Goal: Task Accomplishment & Management: Manage account settings

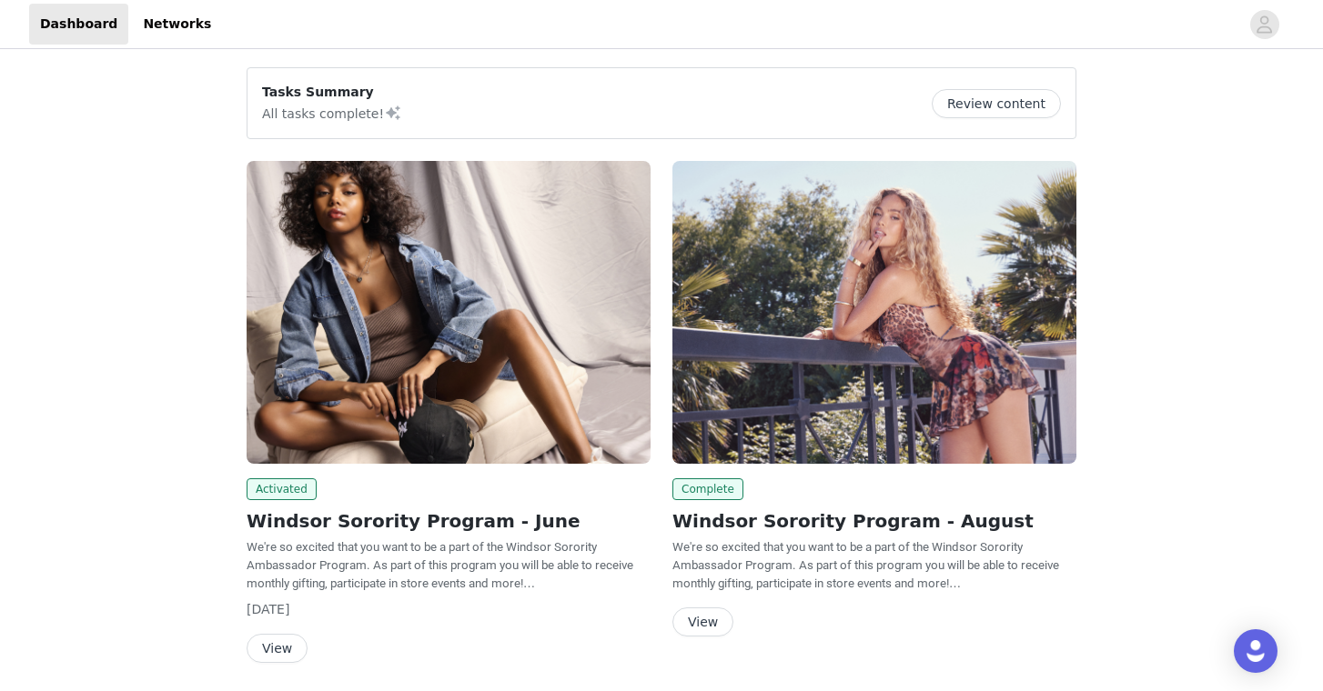
click at [1042, 99] on button "Review content" at bounding box center [996, 103] width 129 height 29
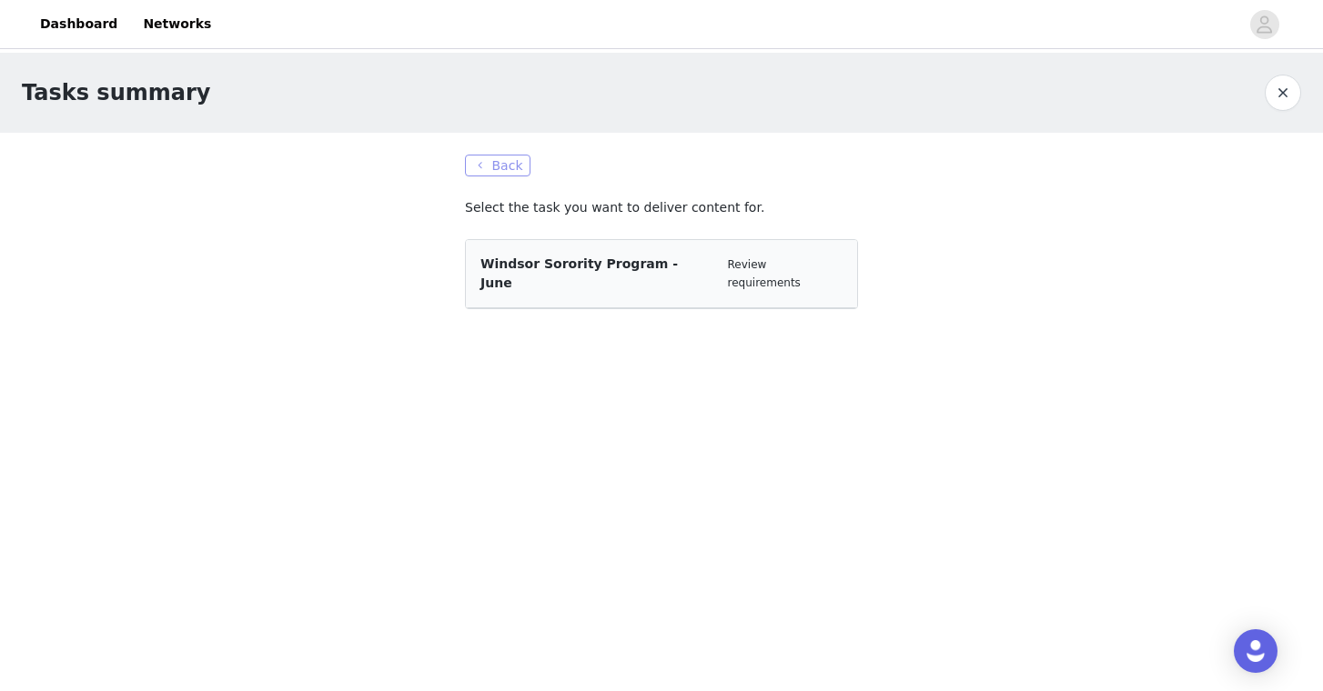
click at [520, 158] on button "Back" at bounding box center [498, 166] width 66 height 22
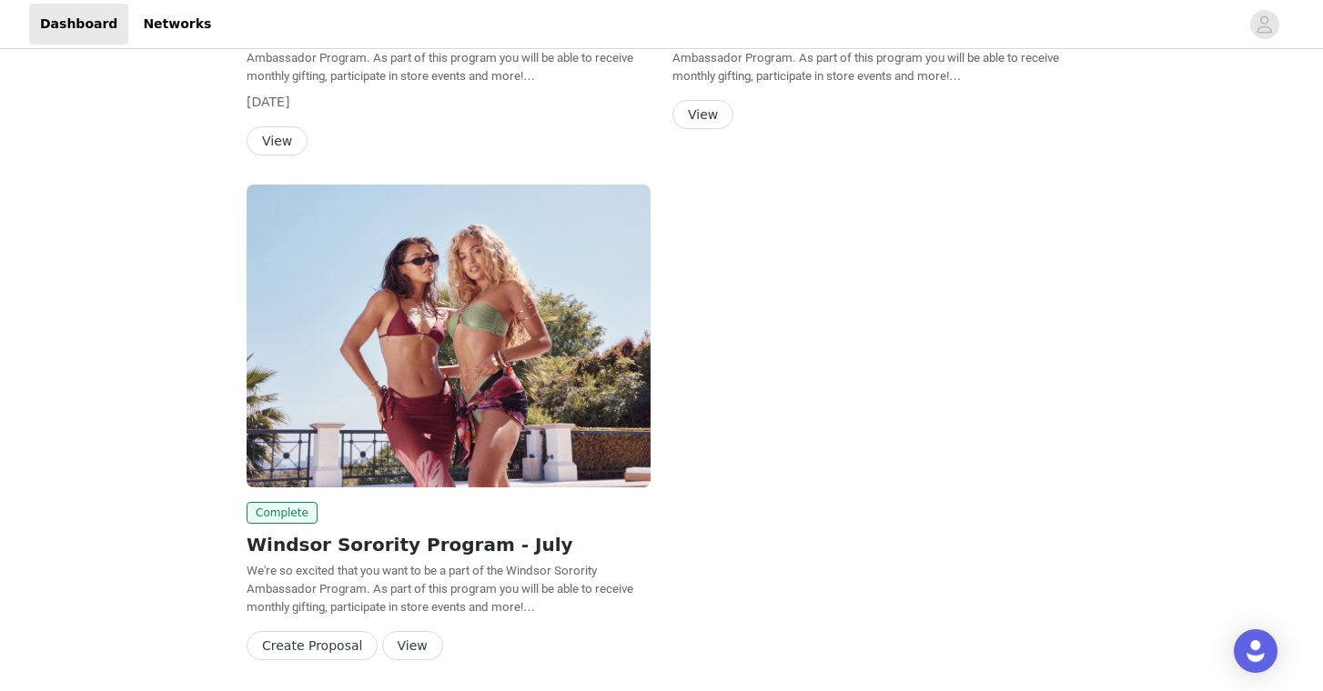
scroll to position [172, 0]
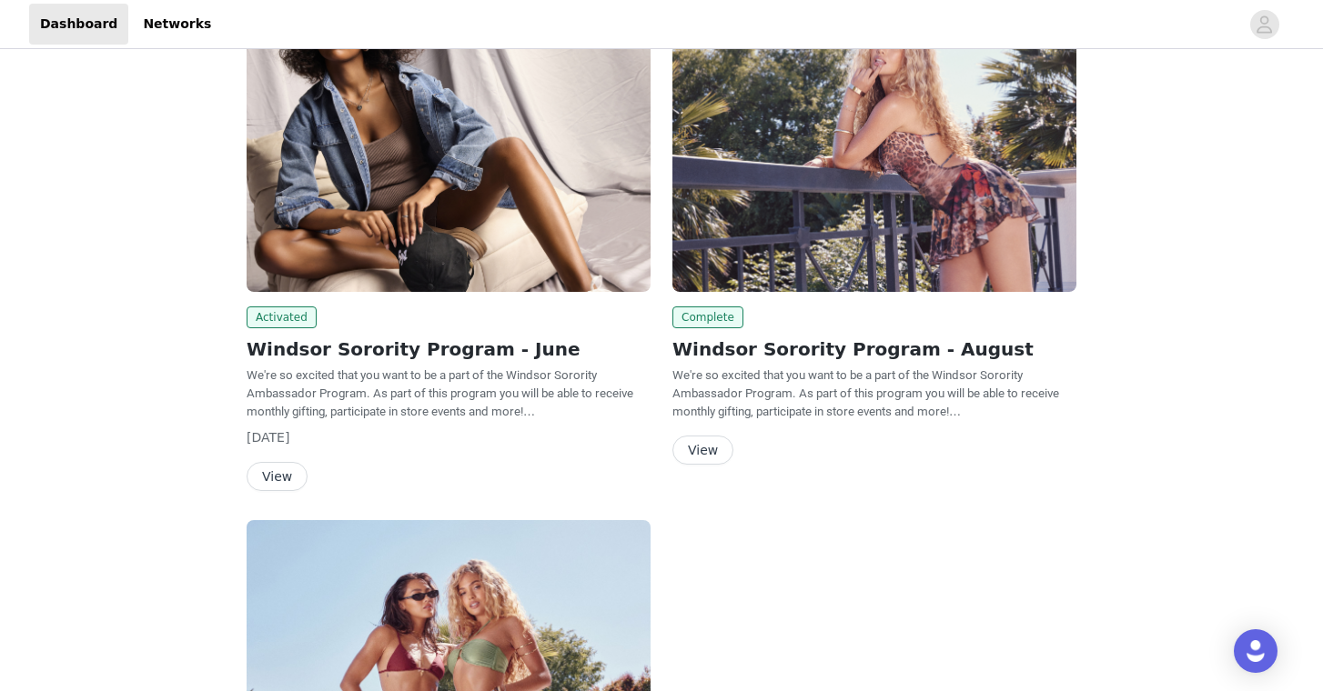
click at [689, 452] on button "View" at bounding box center [702, 450] width 61 height 29
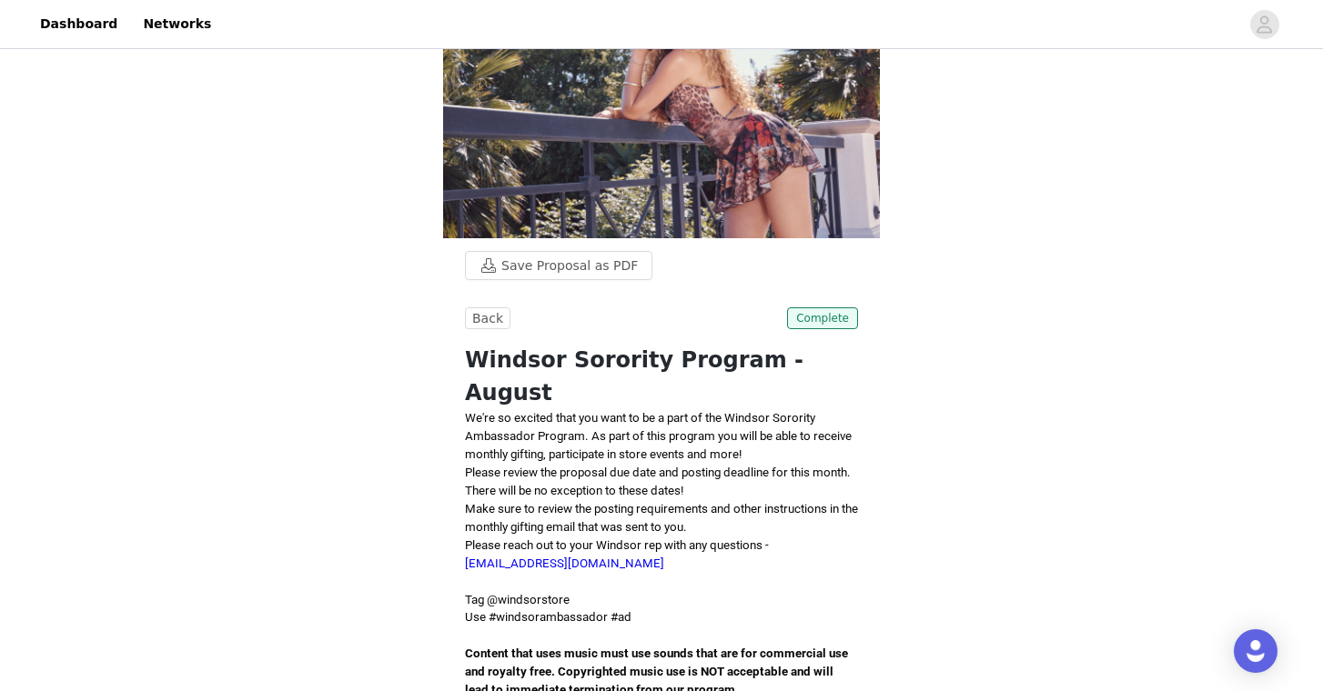
scroll to position [99, 0]
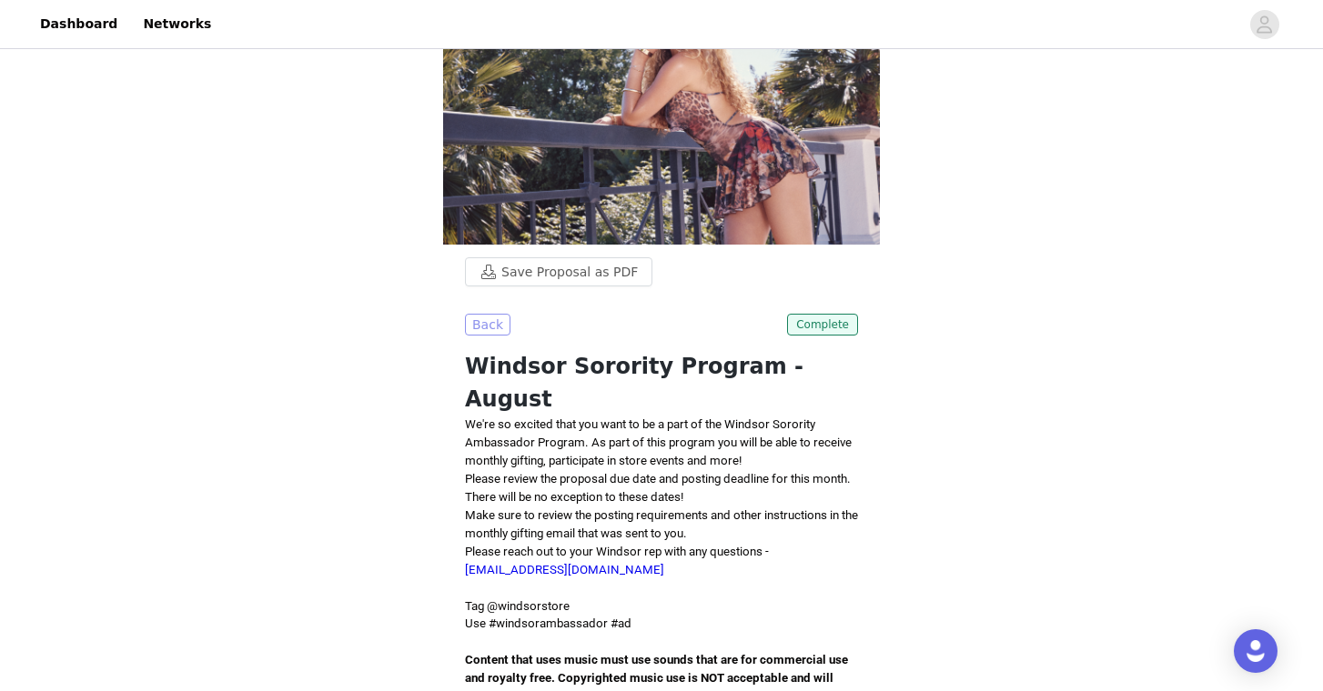
click at [490, 329] on button "Back" at bounding box center [487, 325] width 45 height 22
